Goal: Information Seeking & Learning: Learn about a topic

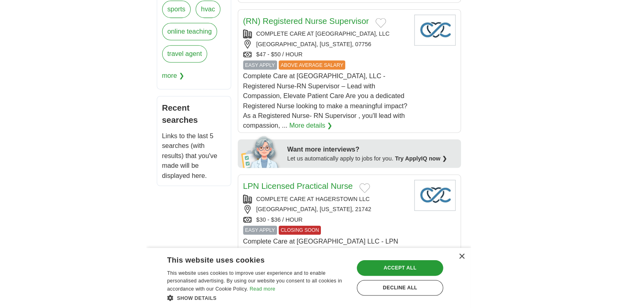
scroll to position [416, 0]
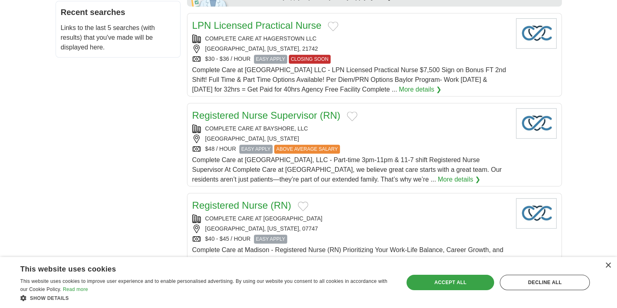
click at [318, 287] on div "Accept all" at bounding box center [451, 282] width 88 height 15
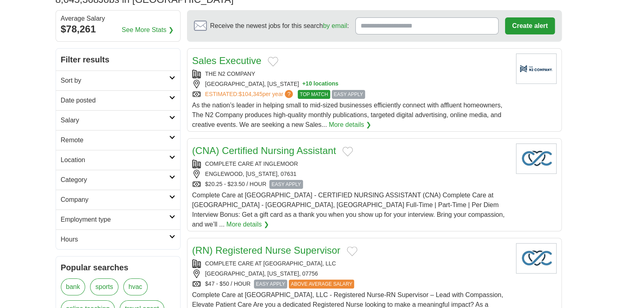
scroll to position [67, 0]
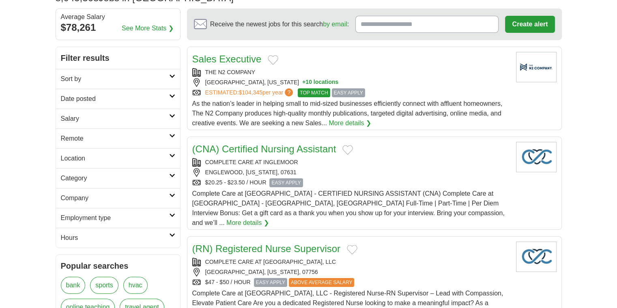
click at [174, 136] on icon at bounding box center [172, 136] width 6 height 4
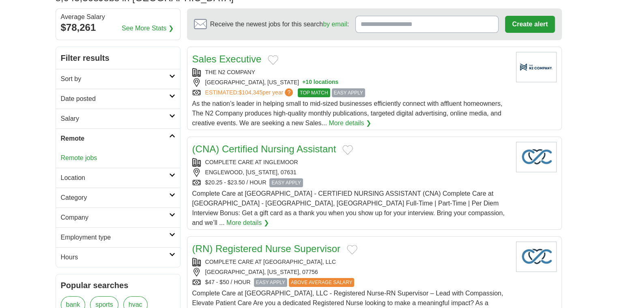
click at [171, 200] on link "Category" at bounding box center [118, 198] width 124 height 20
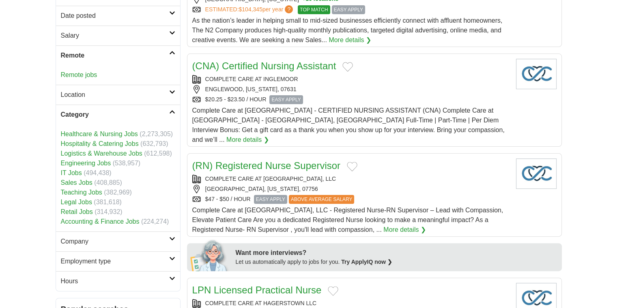
scroll to position [152, 0]
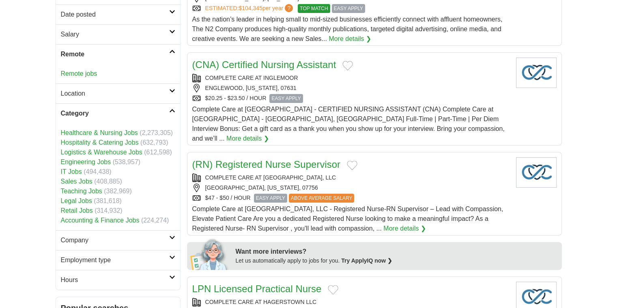
click at [172, 252] on link "Employment type" at bounding box center [118, 260] width 124 height 20
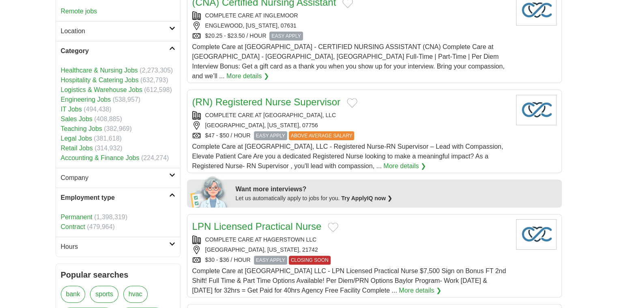
scroll to position [214, 0]
click at [173, 242] on icon at bounding box center [172, 244] width 6 height 4
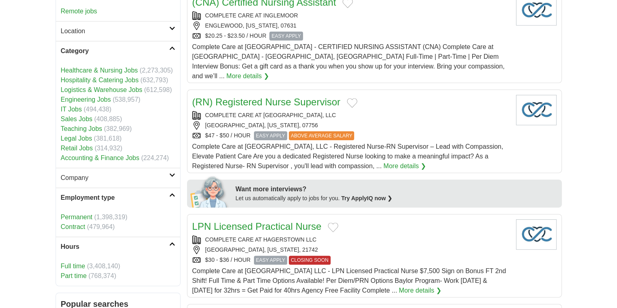
click at [79, 277] on link "Part time" at bounding box center [74, 276] width 26 height 7
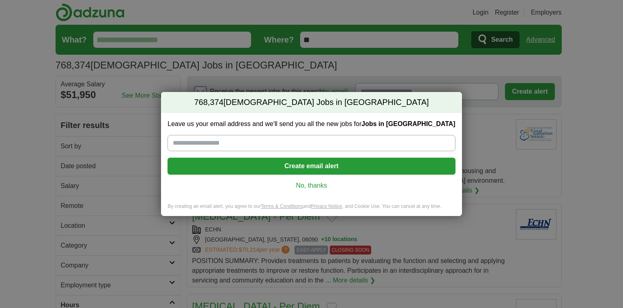
click at [318, 180] on div "Leave us your email address and we'll send you all the new jobs for Jobs in [GE…" at bounding box center [311, 158] width 301 height 90
click at [318, 188] on link "No, thanks" at bounding box center [311, 185] width 275 height 9
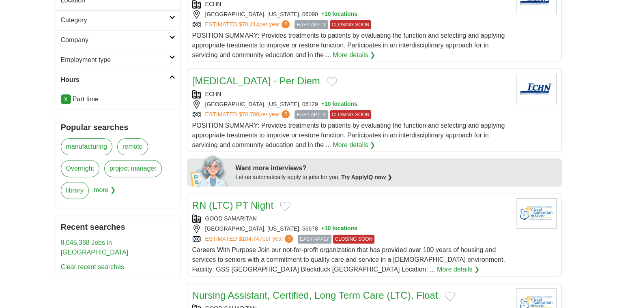
scroll to position [325, 0]
